Goal: Navigation & Orientation: Find specific page/section

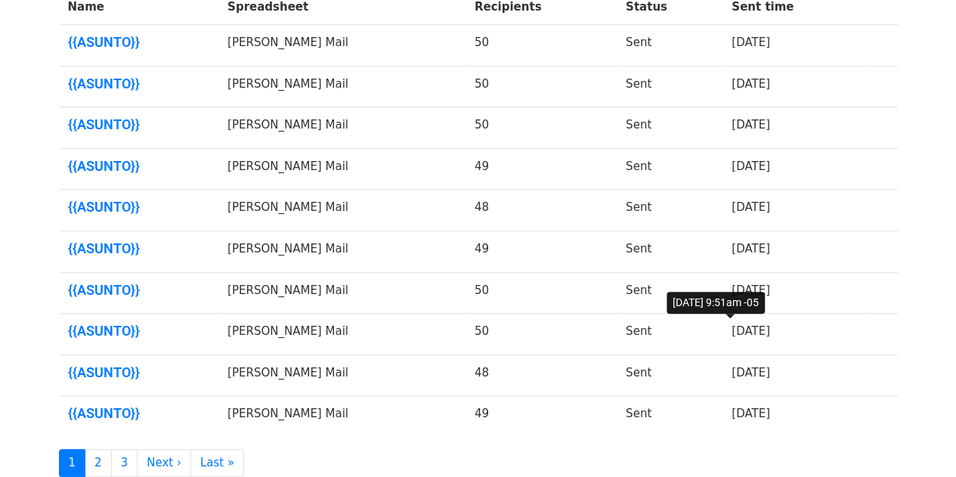
scroll to position [402, 0]
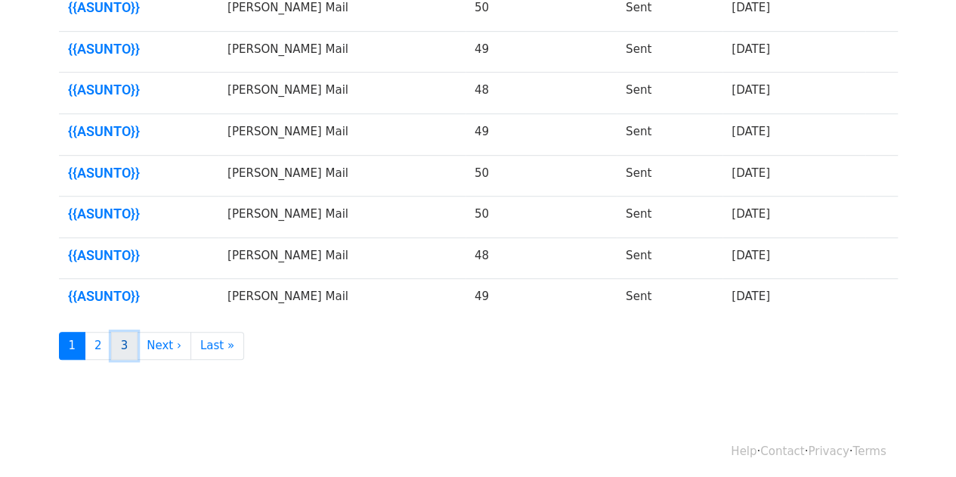
click at [123, 341] on link "3" at bounding box center [124, 346] width 27 height 28
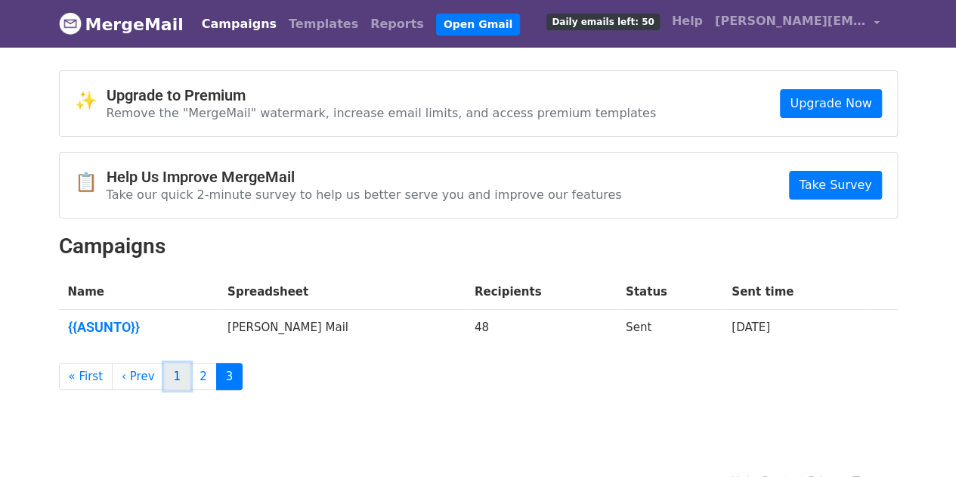
click at [173, 373] on link "1" at bounding box center [177, 377] width 27 height 28
